Goal: Contribute content

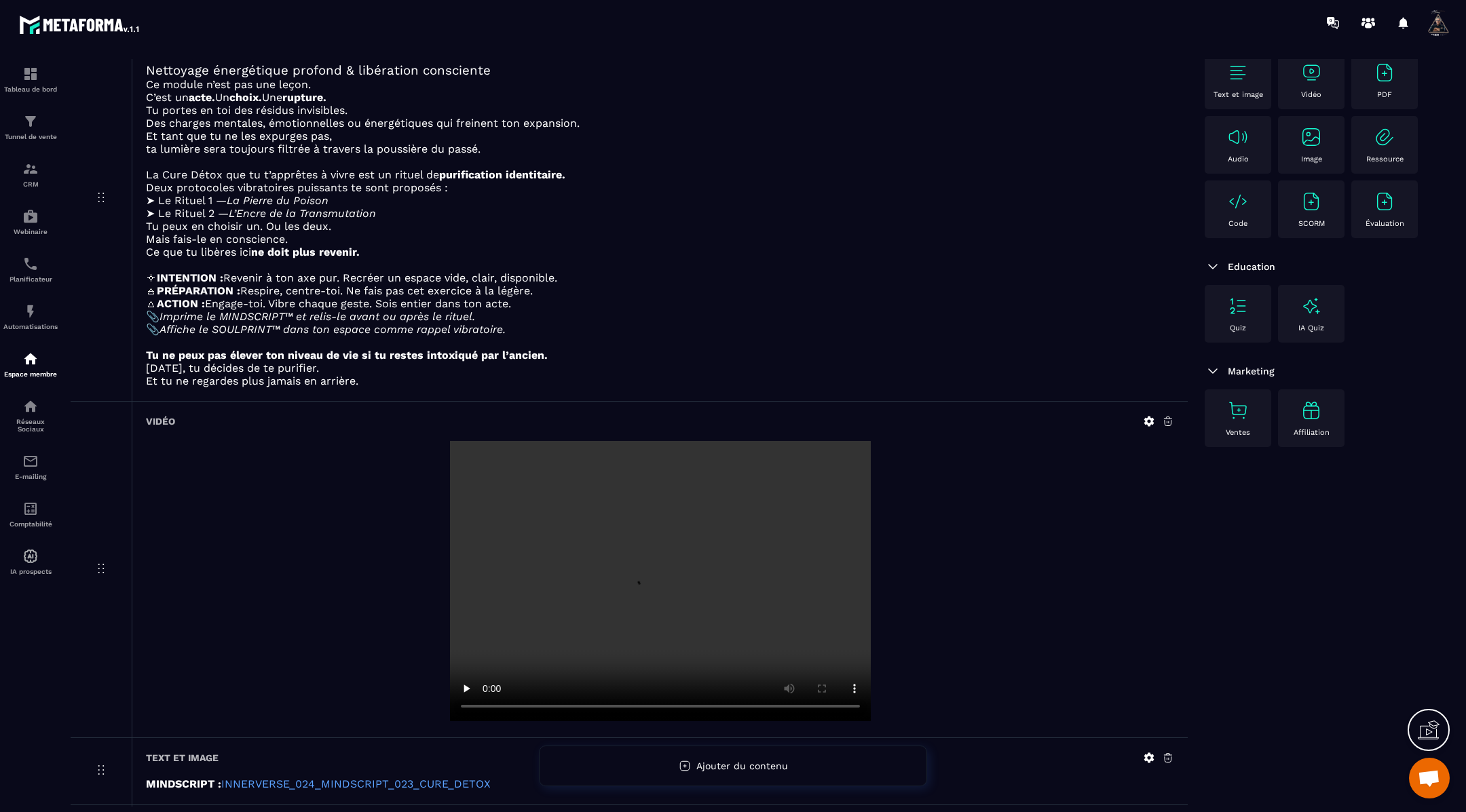
scroll to position [357, 0]
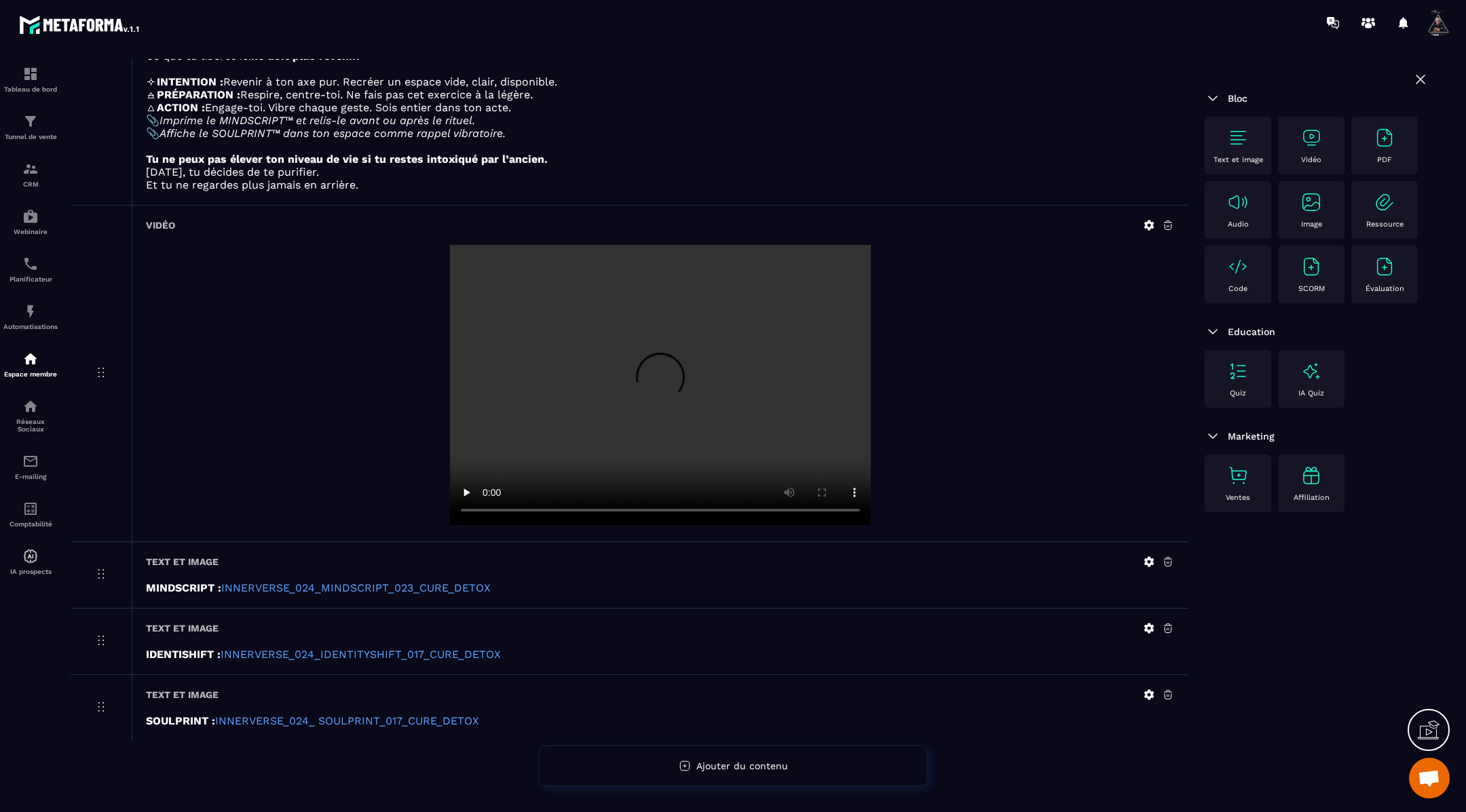
click at [1149, 224] on icon at bounding box center [1148, 225] width 12 height 12
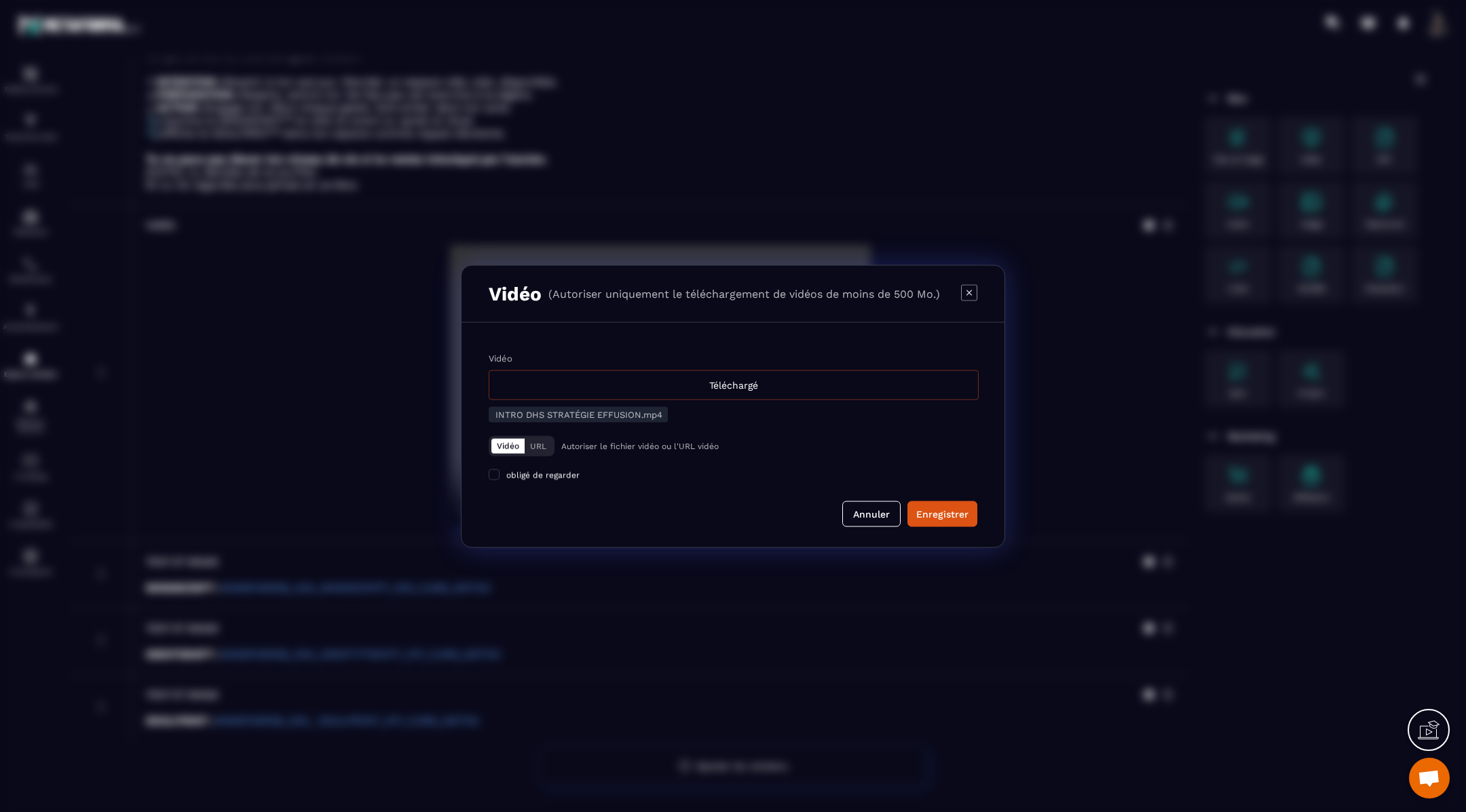
click at [811, 392] on div "Téléchargé" at bounding box center [733, 384] width 490 height 30
click at [0, 0] on input "Vidéo Téléchargé" at bounding box center [0, 0] width 0 height 0
click at [943, 517] on div "Enregistrer" at bounding box center [942, 513] width 52 height 14
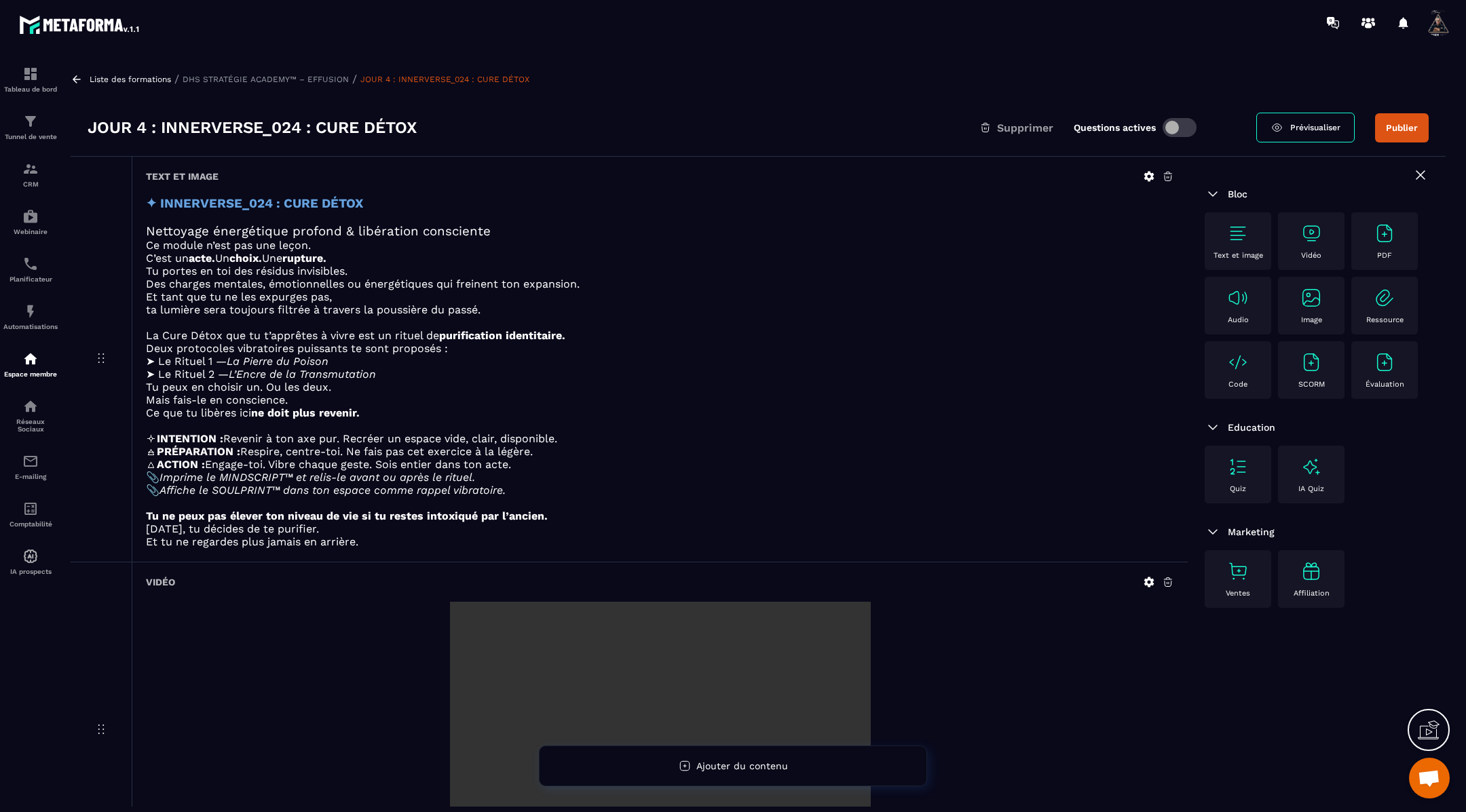
scroll to position [63, 0]
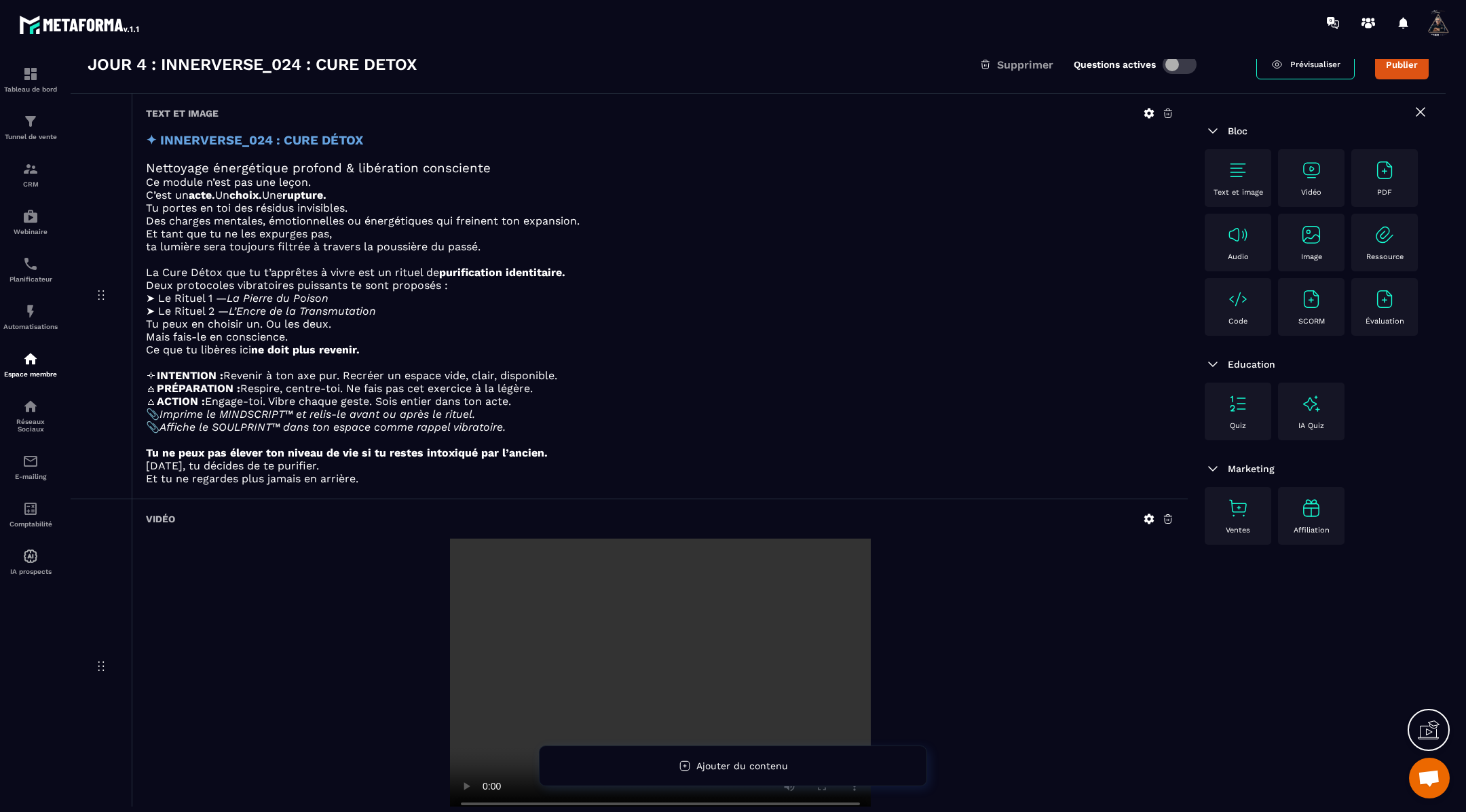
click at [1150, 523] on icon at bounding box center [1149, 519] width 10 height 10
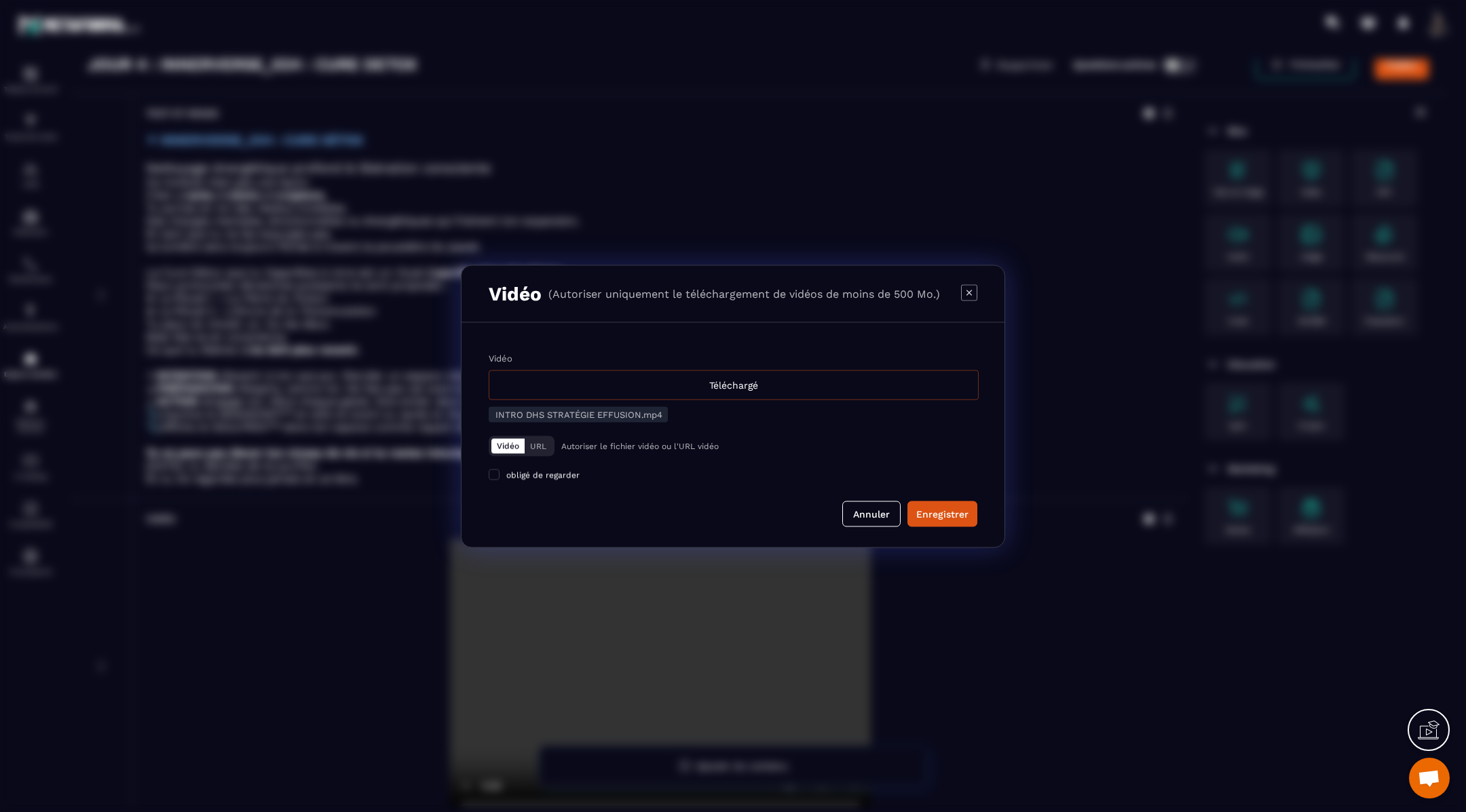
click at [754, 379] on div "Téléchargé" at bounding box center [733, 384] width 490 height 30
click at [0, 0] on input "Vidéo Téléchargé" at bounding box center [0, 0] width 0 height 0
click at [955, 517] on div "Enregistrer" at bounding box center [942, 513] width 52 height 14
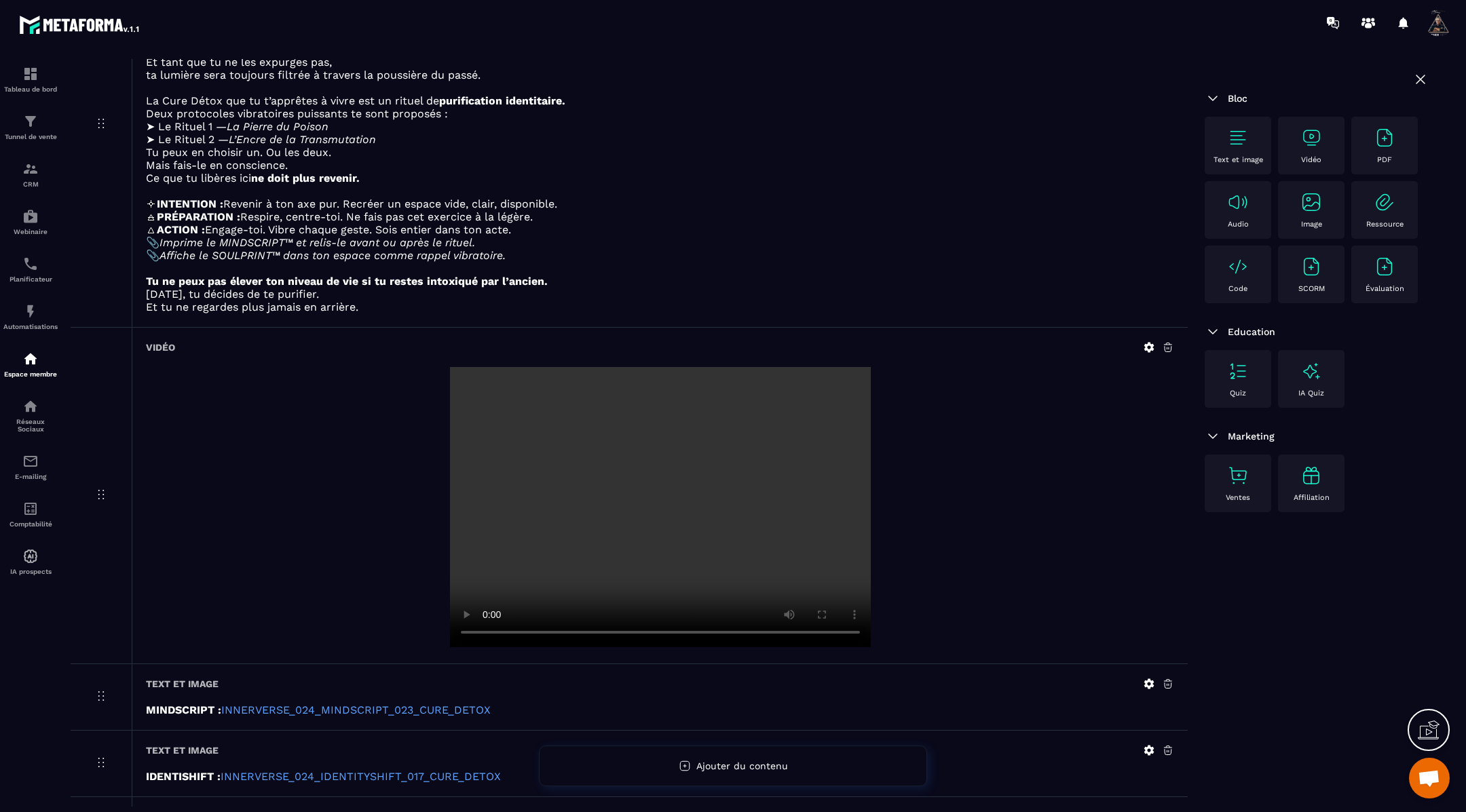
scroll to position [222, 0]
